Goal: Task Accomplishment & Management: Use online tool/utility

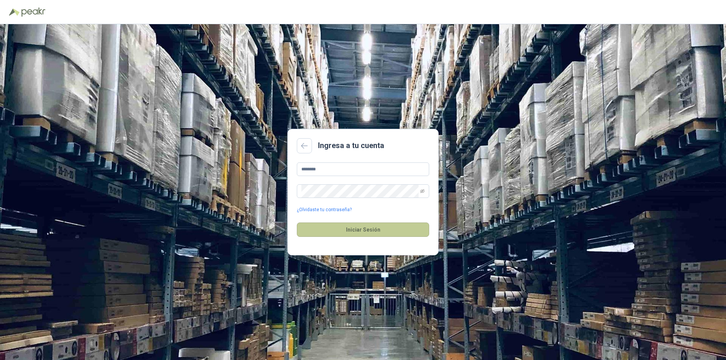
click at [409, 230] on button "Iniciar Sesión" at bounding box center [363, 230] width 132 height 14
click at [424, 190] on icon "eye-invisible" at bounding box center [422, 191] width 5 height 4
click at [362, 176] on div "******** ¿Olvidaste tu contraseña?" at bounding box center [363, 188] width 132 height 51
click at [359, 172] on input "********" at bounding box center [363, 170] width 132 height 14
click at [315, 171] on input "********" at bounding box center [363, 170] width 132 height 14
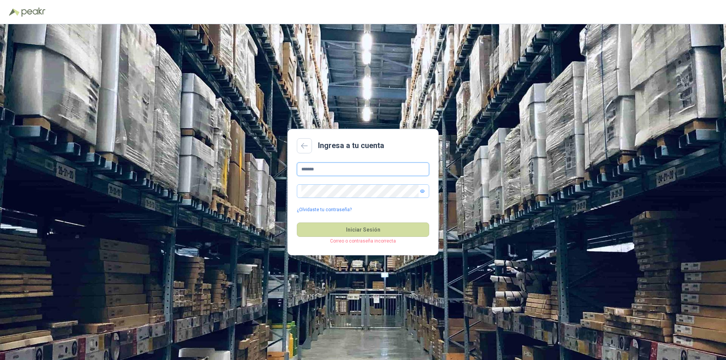
click at [336, 172] on input "*******" at bounding box center [363, 170] width 132 height 14
type input "**********"
click at [297, 223] on button "Iniciar Sesión" at bounding box center [363, 230] width 132 height 14
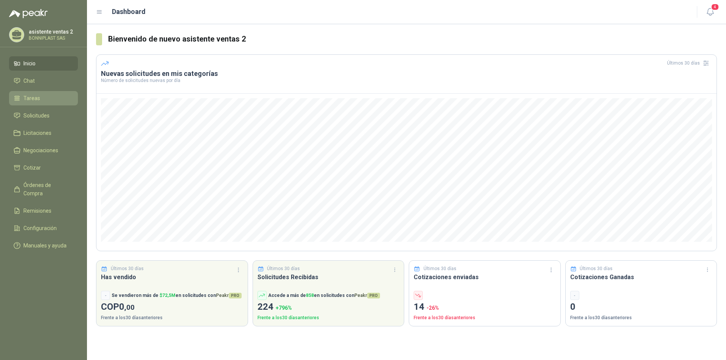
click at [22, 93] on link "Tareas" at bounding box center [43, 98] width 69 height 14
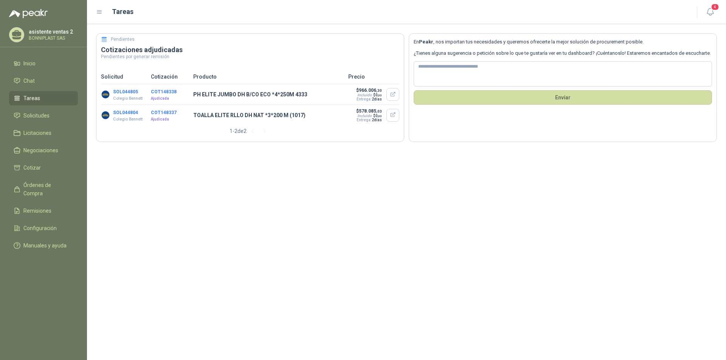
click at [165, 92] on button "COT148338" at bounding box center [164, 91] width 26 height 5
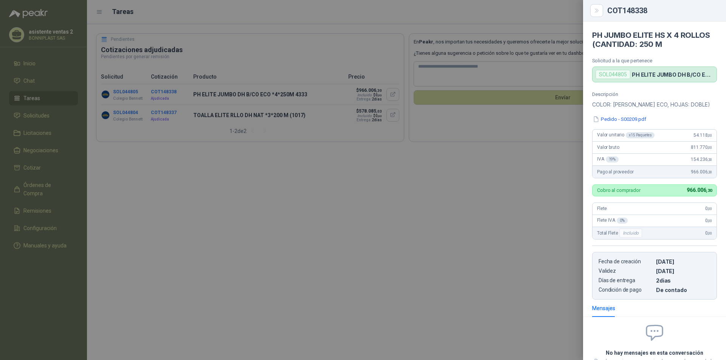
scroll to position [61, 0]
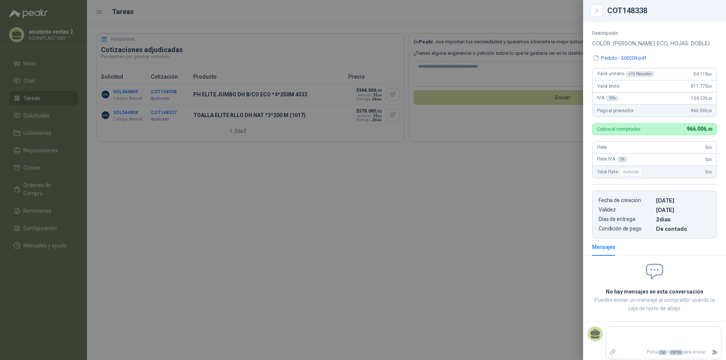
click at [238, 265] on div at bounding box center [363, 180] width 726 height 360
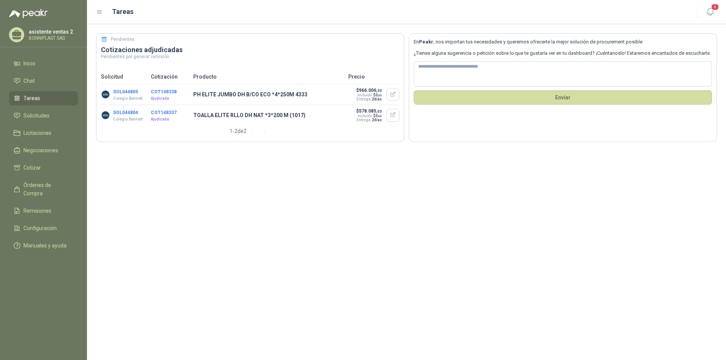
click at [153, 91] on button "COT148338" at bounding box center [164, 91] width 26 height 5
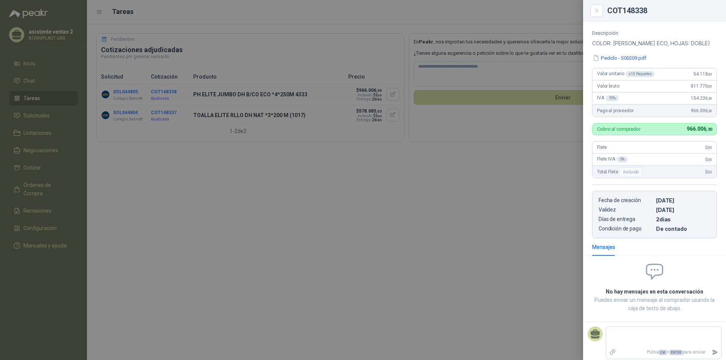
click at [684, 73] on div "Valor unitario x 15 Paquetes 54.118 ,00" at bounding box center [654, 74] width 124 height 12
click at [658, 147] on div "Flete 0 ,00" at bounding box center [654, 148] width 124 height 12
click at [653, 149] on div "Flete 0 ,00" at bounding box center [654, 148] width 124 height 12
click at [630, 90] on div "Valor bruto 811.770 ,00" at bounding box center [654, 86] width 124 height 12
drag, startPoint x: 678, startPoint y: 130, endPoint x: 708, endPoint y: 130, distance: 29.9
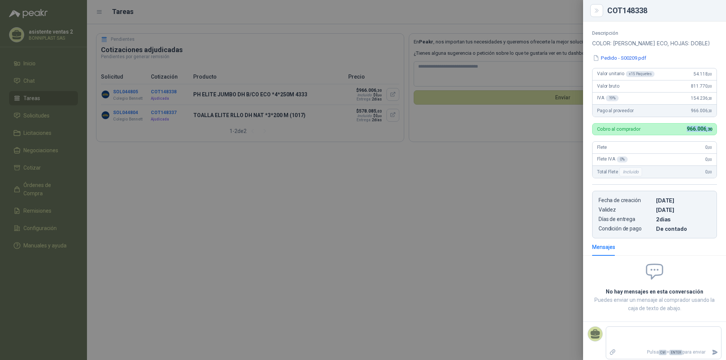
click at [708, 130] on div "Cobro al comprador 966.006 ,30" at bounding box center [654, 129] width 125 height 12
click at [594, 9] on icon "Close" at bounding box center [596, 11] width 6 height 6
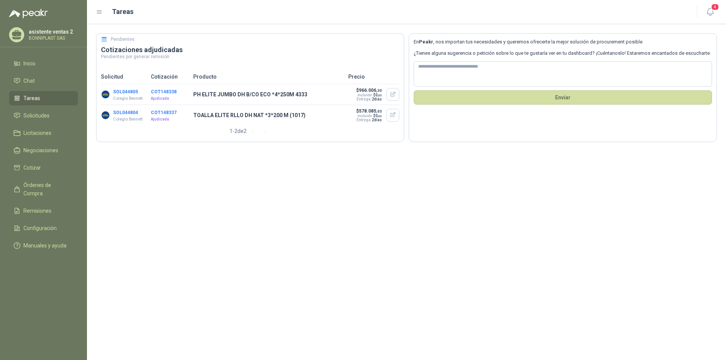
click at [165, 92] on button "COT148338" at bounding box center [164, 91] width 26 height 5
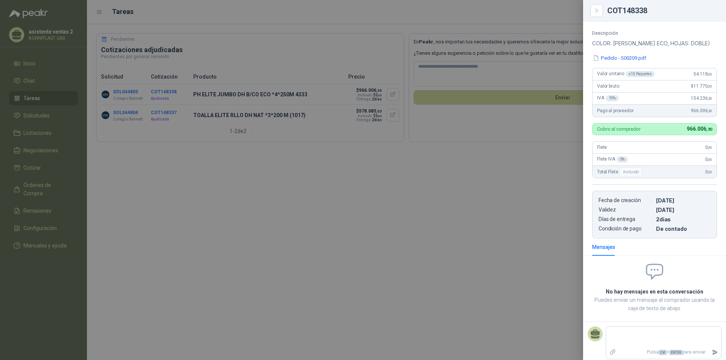
click at [537, 205] on div at bounding box center [363, 180] width 726 height 360
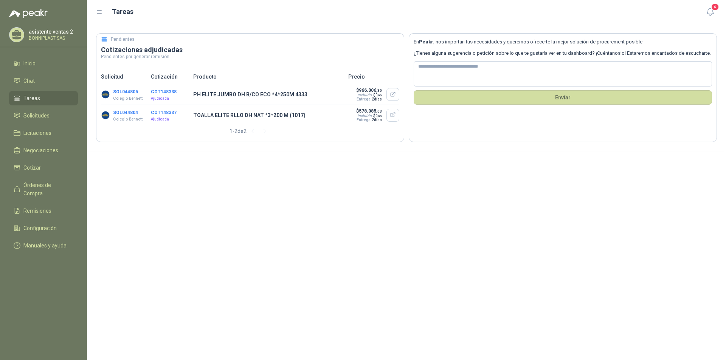
click at [151, 89] on button "COT148338" at bounding box center [164, 91] width 26 height 5
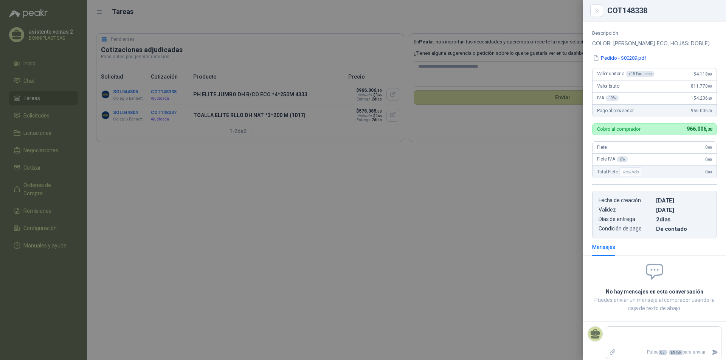
click at [220, 180] on div at bounding box center [363, 180] width 726 height 360
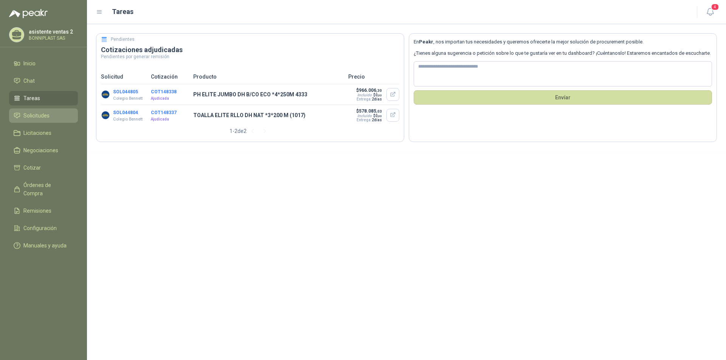
click at [37, 120] on link "Solicitudes" at bounding box center [43, 115] width 69 height 14
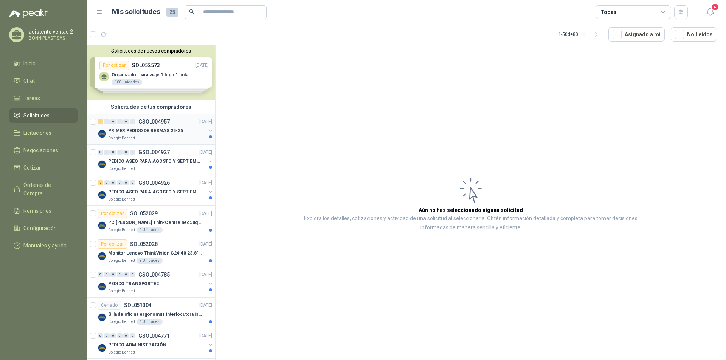
click at [175, 133] on p "PRIMER PEDIDO DE RESMAS 25-26" at bounding box center [145, 130] width 75 height 7
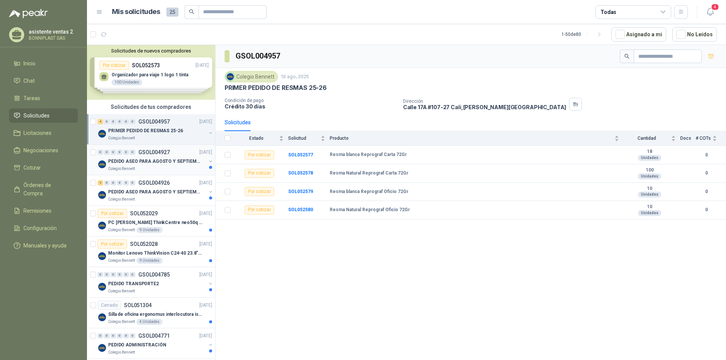
click at [133, 161] on p "PEDIDO ASEO PARA AGOSTO Y SEPTIEMBRE 2" at bounding box center [155, 161] width 94 height 7
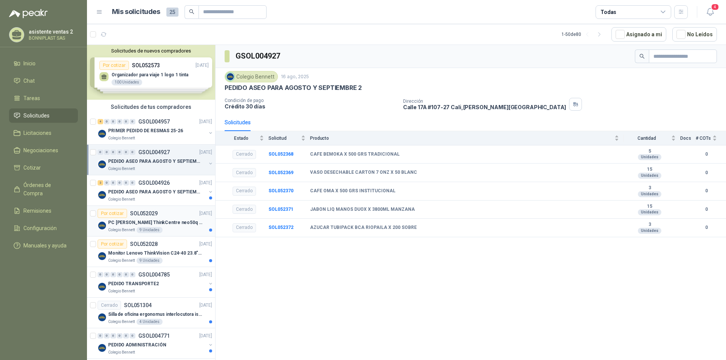
click at [156, 215] on p "SOL052029" at bounding box center [144, 213] width 28 height 5
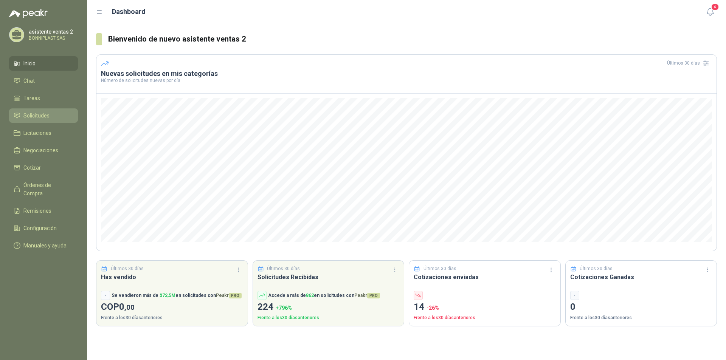
click at [40, 112] on span "Solicitudes" at bounding box center [36, 115] width 26 height 8
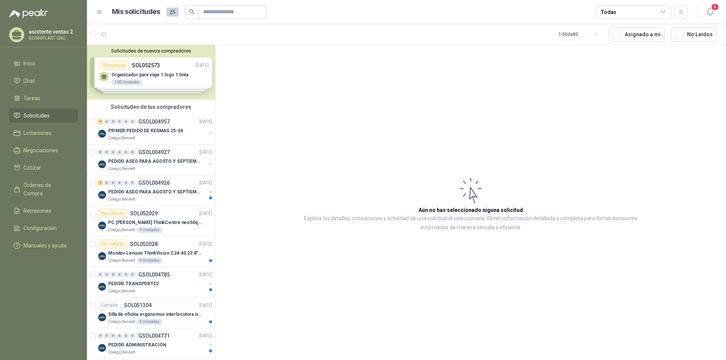
click at [120, 85] on div "Solicitudes de nuevos compradores Por cotizar SOL052573 [DATE] Organizador para…" at bounding box center [151, 72] width 128 height 55
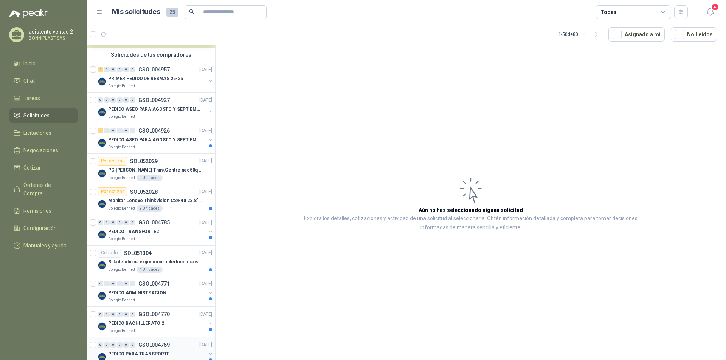
scroll to position [189, 0]
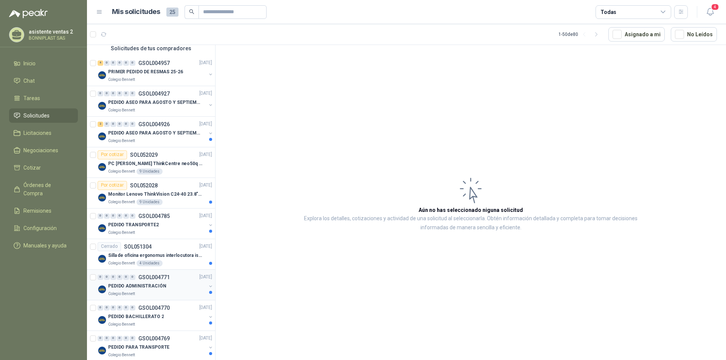
click at [152, 288] on p "PEDIDO ADMINISTRACIÓN" at bounding box center [137, 286] width 58 height 7
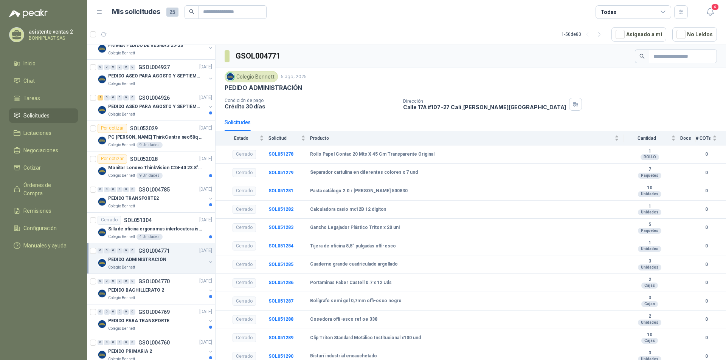
scroll to position [227, 0]
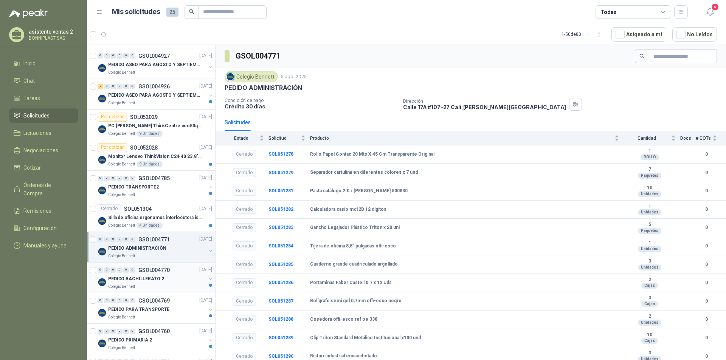
click at [164, 284] on div "Colegio Bennett" at bounding box center [157, 287] width 98 height 6
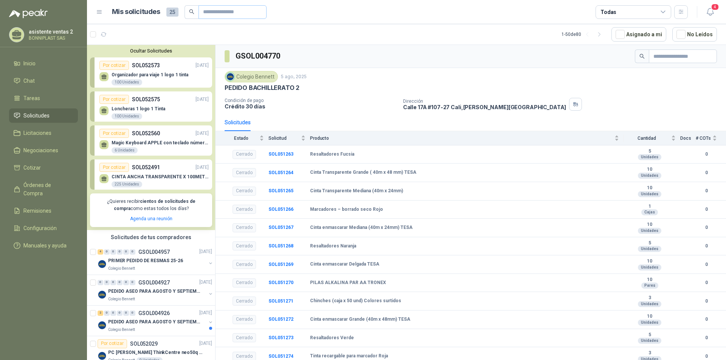
drag, startPoint x: 217, startPoint y: 5, endPoint x: 220, endPoint y: 8, distance: 4.1
click at [217, 5] on header "Mis solicitudes 25 Todas 4" at bounding box center [406, 12] width 639 height 24
click at [220, 8] on input "text" at bounding box center [229, 12] width 53 height 13
paste input "**********"
type input "*********"
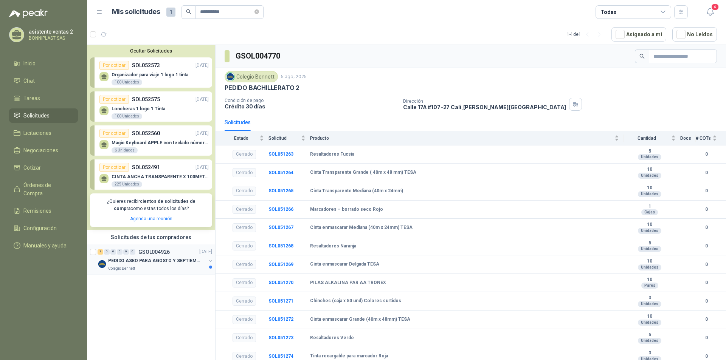
click at [147, 259] on p "PEDIDO ASEO PARA AGOSTO Y SEPTIEMBRE" at bounding box center [155, 260] width 94 height 7
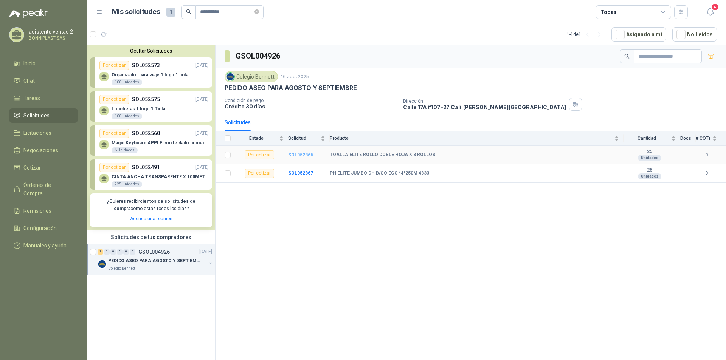
click at [296, 155] on b "SOL052366" at bounding box center [300, 154] width 25 height 5
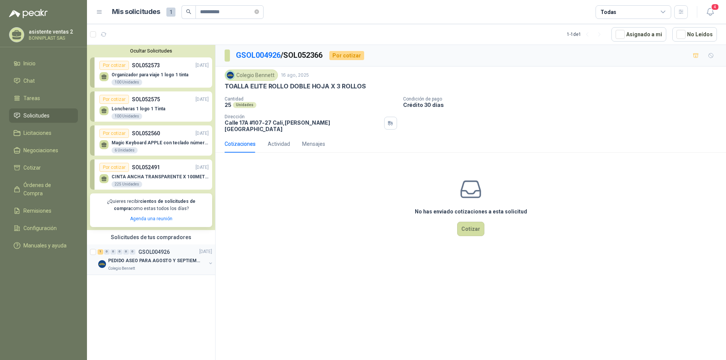
click at [172, 264] on p "PEDIDO ASEO PARA AGOSTO Y SEPTIEMBRE" at bounding box center [155, 260] width 94 height 7
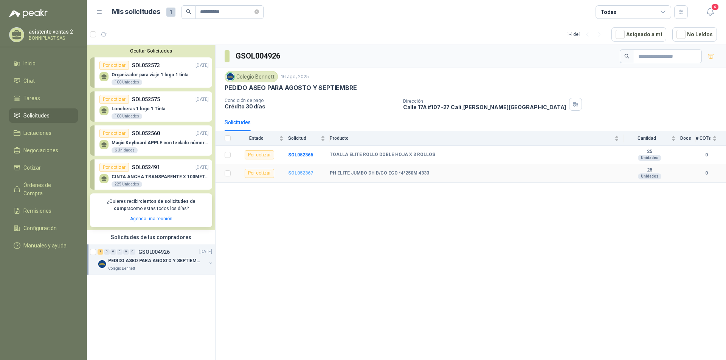
click at [306, 175] on b "SOL052367" at bounding box center [300, 172] width 25 height 5
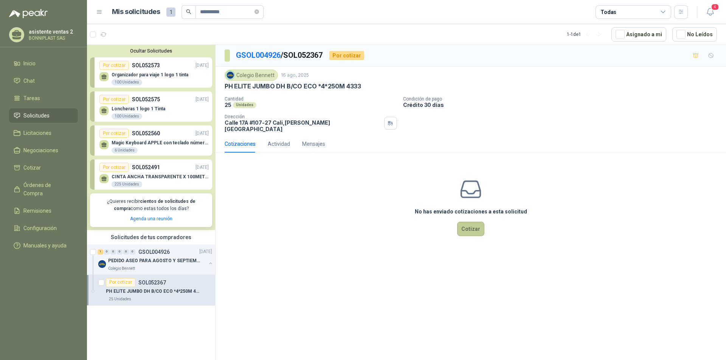
click at [477, 226] on button "Cotizar" at bounding box center [470, 229] width 27 height 14
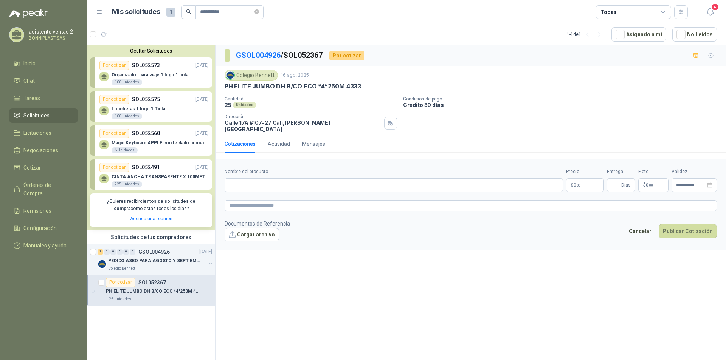
click at [587, 183] on p "$ 0 ,00" at bounding box center [585, 185] width 38 height 14
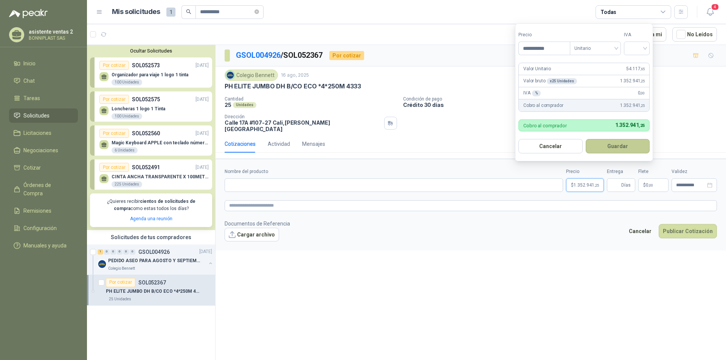
type input "**********"
click at [607, 147] on button "Guardar" at bounding box center [617, 146] width 64 height 14
click at [638, 48] on input "search" at bounding box center [636, 47] width 17 height 11
click at [639, 56] on p "Requerido" at bounding box center [635, 58] width 22 height 7
click at [640, 61] on p "Requerido" at bounding box center [635, 58] width 22 height 7
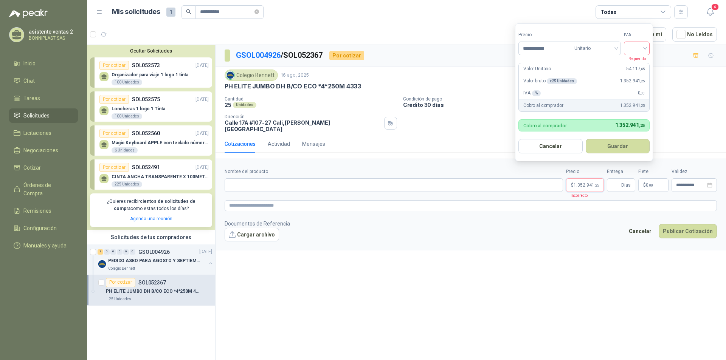
click at [641, 48] on input "search" at bounding box center [636, 47] width 17 height 11
click at [632, 67] on div "19%" at bounding box center [638, 64] width 14 height 8
click at [604, 147] on button "Guardar" at bounding box center [618, 146] width 65 height 14
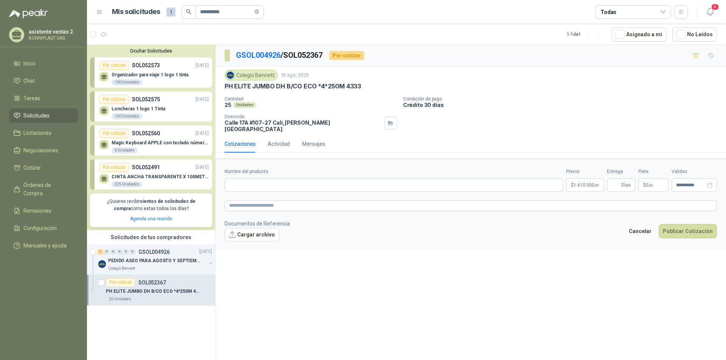
click at [543, 223] on footer "Documentos de Referencia Cargar archivo Cancelar Publicar Cotización" at bounding box center [470, 231] width 492 height 22
click at [276, 178] on input "Nombre del producto" at bounding box center [393, 185] width 338 height 14
paste input "**********"
drag, startPoint x: 244, startPoint y: 182, endPoint x: 229, endPoint y: 181, distance: 14.8
click at [229, 181] on input "**********" at bounding box center [393, 185] width 338 height 14
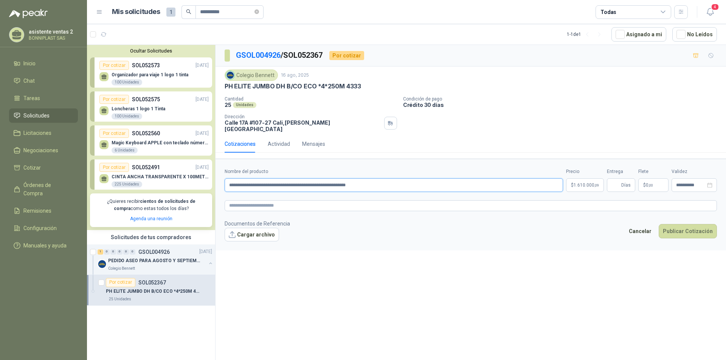
type input "**********"
click at [335, 272] on div "**********" at bounding box center [470, 204] width 510 height 318
click at [678, 224] on button "Publicar Cotización" at bounding box center [687, 231] width 58 height 14
type input "*"
click at [680, 226] on button "Publicar Cotización" at bounding box center [687, 231] width 58 height 14
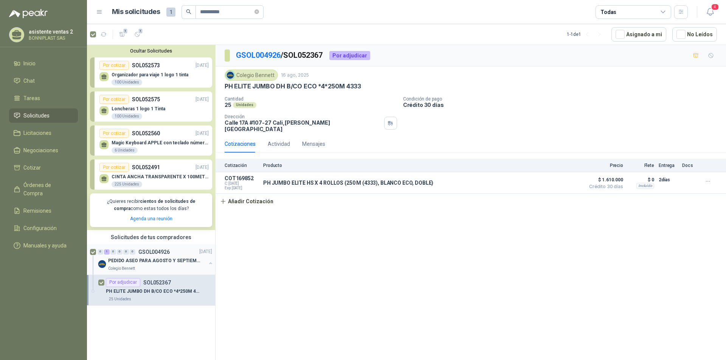
click at [185, 267] on div "Colegio Bennett" at bounding box center [157, 269] width 98 height 6
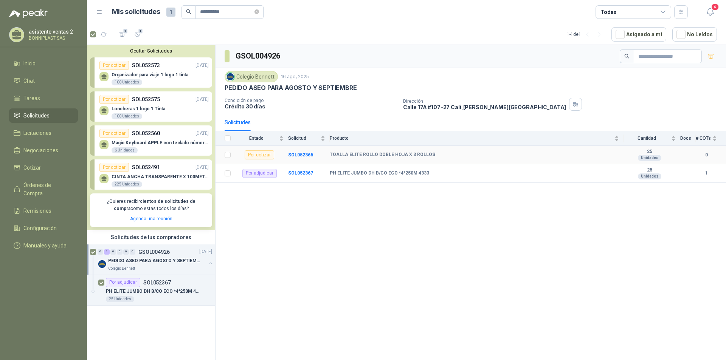
click at [256, 157] on div "Por cotizar" at bounding box center [259, 154] width 29 height 9
click at [300, 154] on b "SOL052366" at bounding box center [300, 154] width 25 height 5
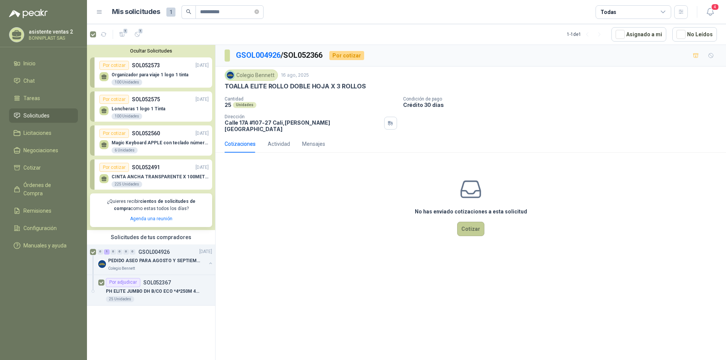
click at [470, 222] on button "Cotizar" at bounding box center [470, 229] width 27 height 14
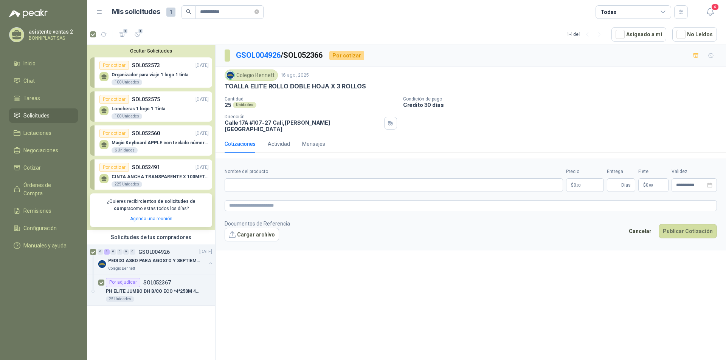
click at [595, 181] on p "$ 0 ,00" at bounding box center [585, 185] width 38 height 14
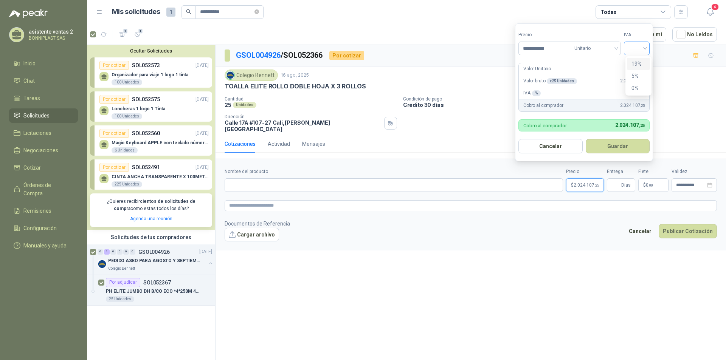
click at [628, 46] on div at bounding box center [637, 49] width 26 height 14
type input "**********"
click at [633, 62] on div "19%" at bounding box center [638, 64] width 14 height 8
click at [617, 148] on button "Guardar" at bounding box center [618, 146] width 65 height 14
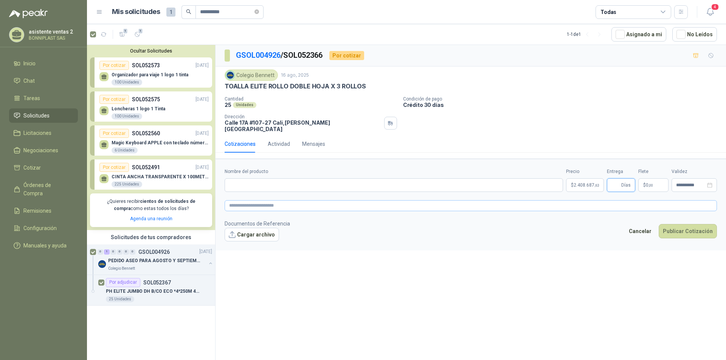
paste input "*"
type input "*"
click at [341, 184] on input "Nombre del producto" at bounding box center [393, 185] width 338 height 14
paste input "**********"
type input "**********"
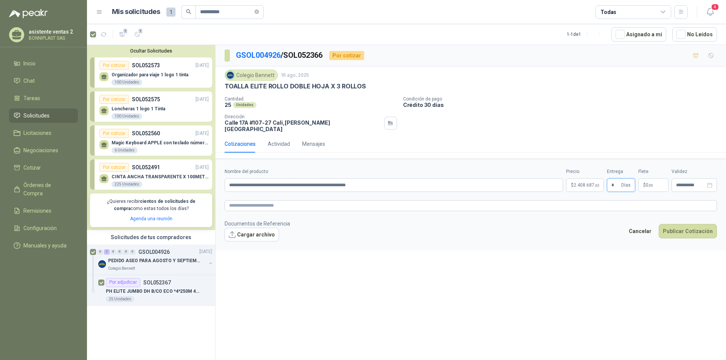
drag, startPoint x: 615, startPoint y: 183, endPoint x: 608, endPoint y: 183, distance: 7.6
click at [608, 183] on span "* Días" at bounding box center [621, 185] width 28 height 14
type input "*"
click at [658, 224] on button "Publicar Cotización" at bounding box center [687, 231] width 58 height 14
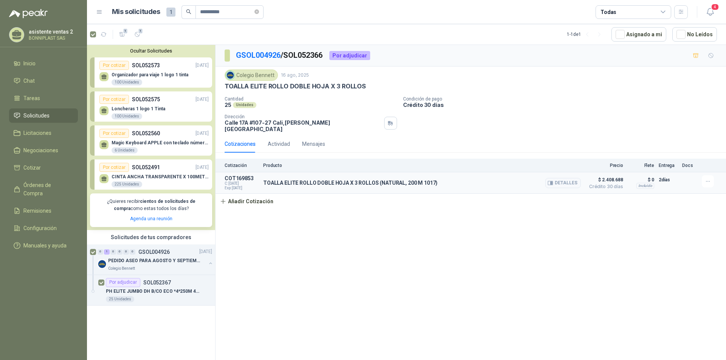
click at [472, 181] on div "TOALLA ELITE ROLLO DOBLE HOJA X 3 ROLLOS (NATURAL, 200 M 1017) Detalles" at bounding box center [421, 182] width 317 height 15
click at [345, 192] on div "Cotización Producto Precio Flete Entrega Docs COT169853 C: [DATE] Exp: [DATE] T…" at bounding box center [470, 184] width 510 height 50
click at [348, 183] on div "TOALLA ELITE ROLLO DOBLE HOJA X 3 ROLLOS (NATURAL, 200 M 1017) Detalles" at bounding box center [421, 182] width 317 height 15
click at [353, 175] on div "TOALLA ELITE ROLLO DOBLE HOJA X 3 ROLLOS (NATURAL, 200 M 1017) Detalles" at bounding box center [421, 182] width 317 height 15
click at [512, 232] on div "GSOL004926 / SOL052366 Por adjudicar Colegio [PERSON_NAME] [DATE] TOALLA ELITE …" at bounding box center [470, 204] width 510 height 318
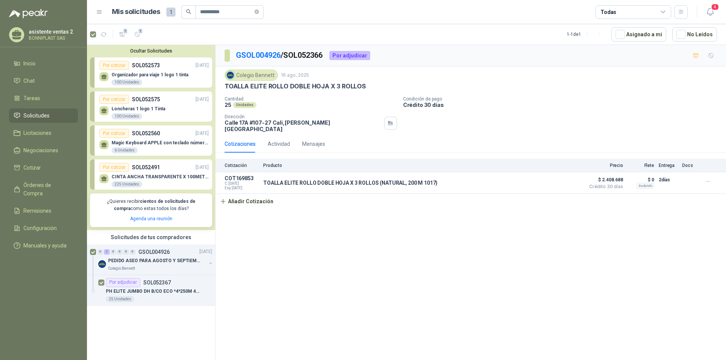
click at [221, 282] on div "GSOL004926 / SOL052366 Por adjudicar Colegio [PERSON_NAME] [DATE] TOALLA ELITE …" at bounding box center [470, 204] width 510 height 318
click at [260, 258] on div "GSOL004926 / SOL052366 Por adjudicar Colegio [PERSON_NAME] [DATE] TOALLA ELITE …" at bounding box center [470, 204] width 510 height 318
click at [183, 270] on div "Colegio Bennett" at bounding box center [157, 269] width 98 height 6
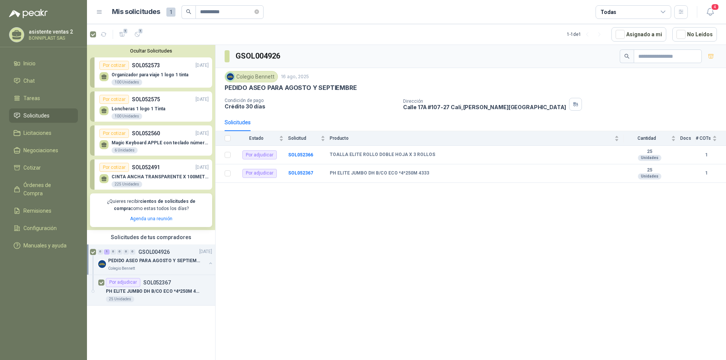
click at [297, 249] on div "GSOL004926 Colegio [PERSON_NAME] [DATE] PEDIDO ASEO PARA AGOSTO Y SEPTIEMBRE Co…" at bounding box center [470, 204] width 510 height 318
click at [113, 252] on div "0" at bounding box center [113, 251] width 6 height 5
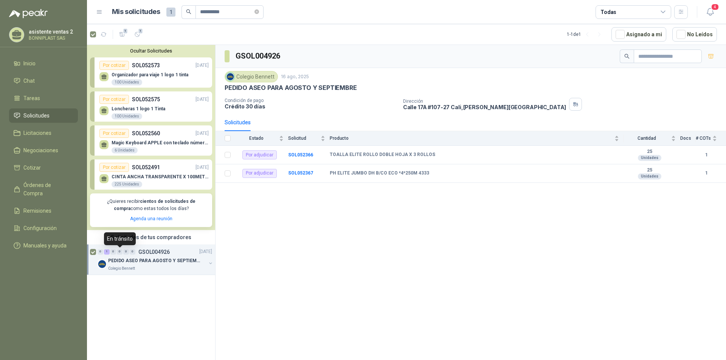
click at [120, 254] on div "0" at bounding box center [120, 251] width 6 height 5
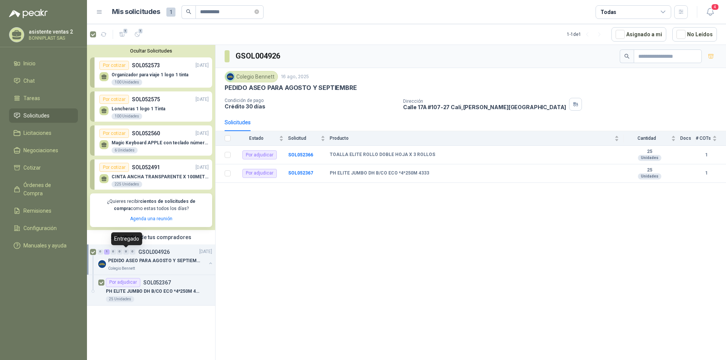
click at [128, 254] on div "0" at bounding box center [126, 251] width 6 height 5
click at [104, 252] on div "1" at bounding box center [107, 251] width 6 height 5
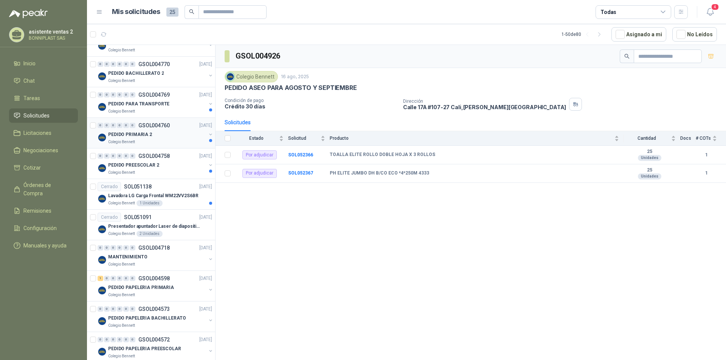
scroll to position [265, 0]
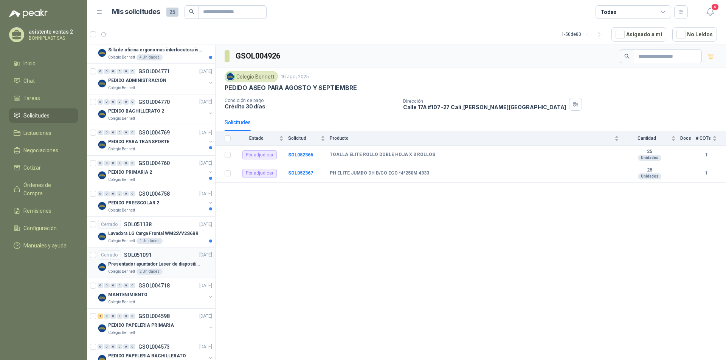
click at [169, 258] on div "Cerrado SOL051091 05/08/25" at bounding box center [155, 255] width 115 height 9
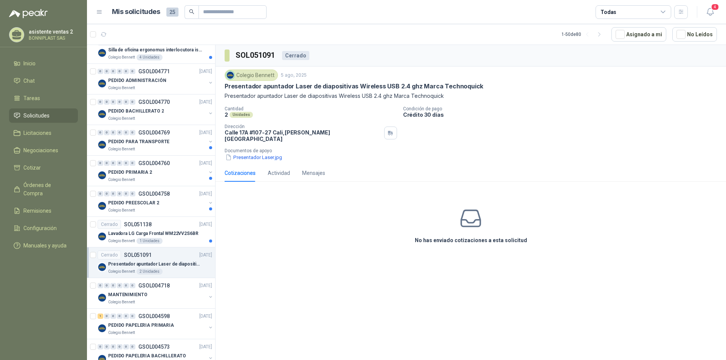
click at [435, 223] on div "No has enviado cotizaciones a esta solicitud" at bounding box center [470, 226] width 510 height 76
click at [143, 234] on p "Lavadora LG Carga Frontal WM22VV2S6BR" at bounding box center [153, 233] width 90 height 7
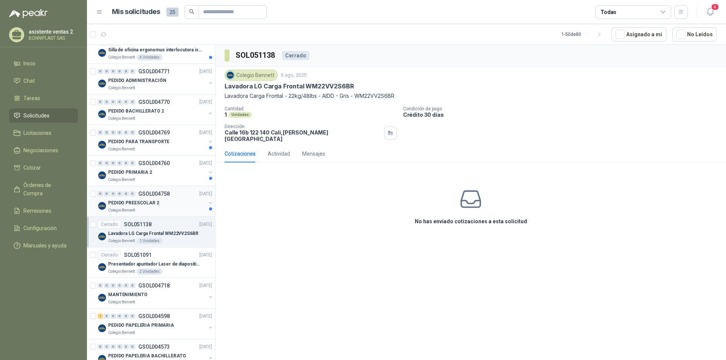
click at [160, 207] on div "PEDIDO PREESCOLAR 2" at bounding box center [157, 202] width 98 height 9
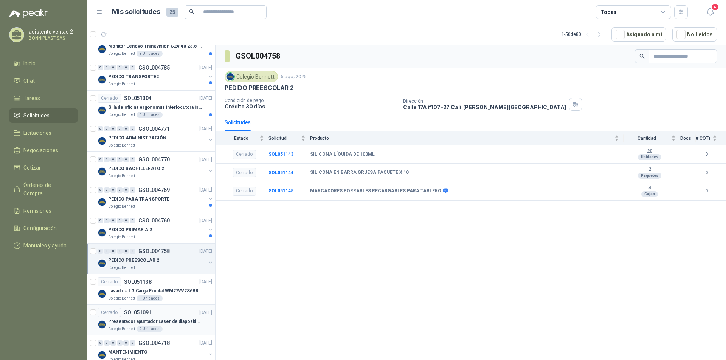
scroll to position [189, 0]
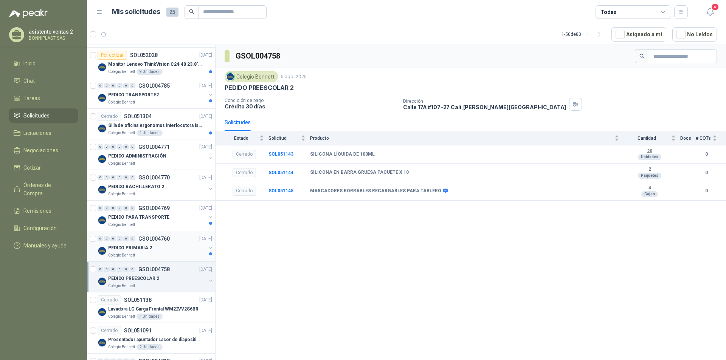
click at [125, 248] on p "PEDIDO PRIMARIA 2" at bounding box center [130, 248] width 44 height 7
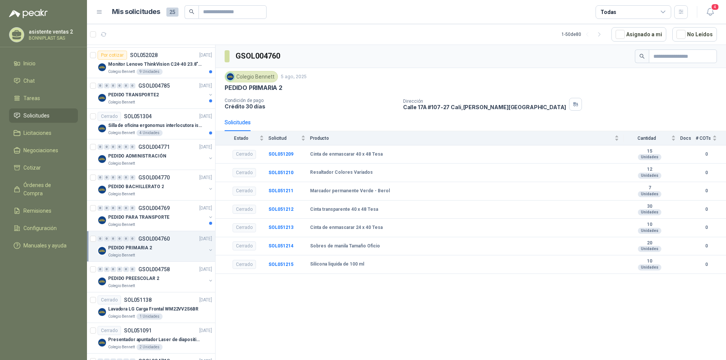
click at [545, 344] on div "GSOL004760 Colegio Bennett 5 ago, 2025 PEDIDO PRIMARIA 2 Condición de pago Créd…" at bounding box center [470, 204] width 510 height 318
click at [115, 212] on div "0 0 0 0 0 0 GSOL004769 05/08/25" at bounding box center [156, 208] width 116 height 9
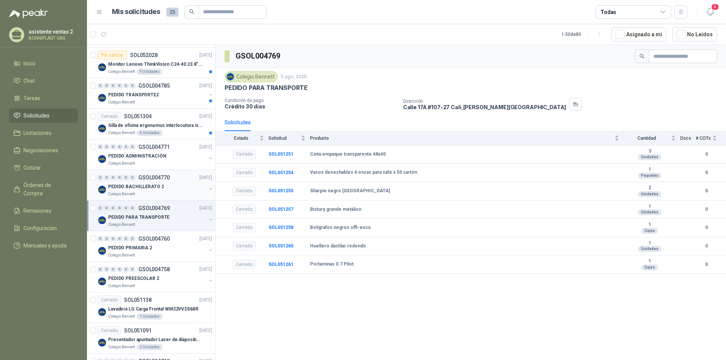
click at [162, 187] on div "PEDIDO BACHILLERATO 2" at bounding box center [157, 186] width 98 height 9
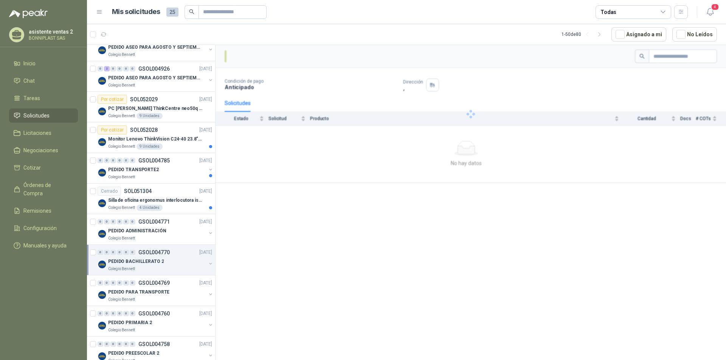
scroll to position [113, 0]
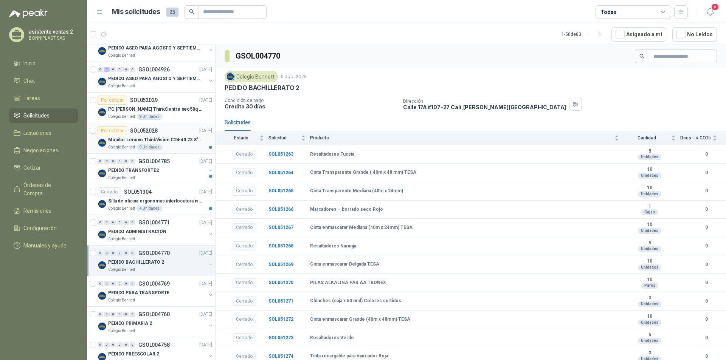
click at [167, 128] on div "Por cotizar SOL052028 13/08/25" at bounding box center [155, 130] width 115 height 9
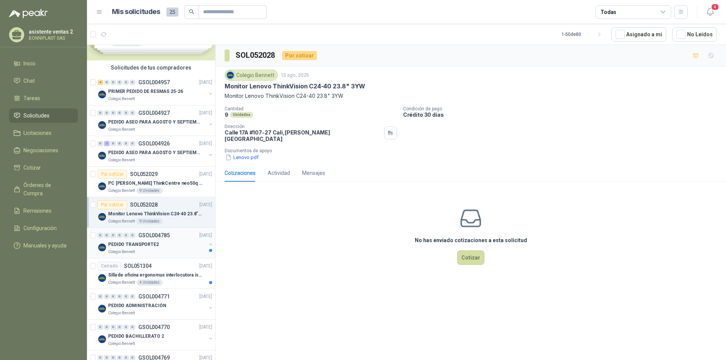
scroll to position [38, 0]
click at [167, 191] on div "Colegio Bennett 9 Unidades" at bounding box center [160, 192] width 104 height 6
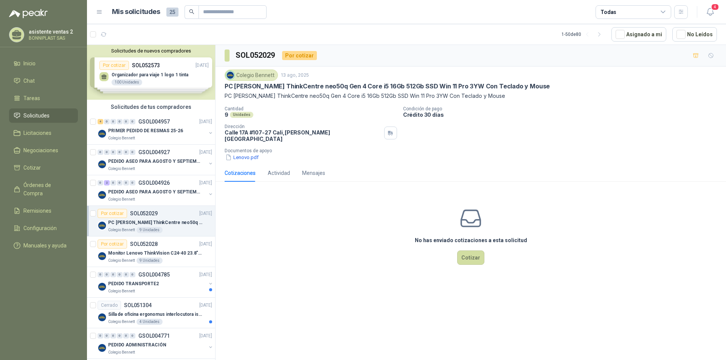
click at [655, 121] on div "Cantidad 9 Unidades Condición de pago Crédito 30 días Dirección Calle 17A #107-…" at bounding box center [470, 133] width 492 height 55
